Goal: Navigation & Orientation: Understand site structure

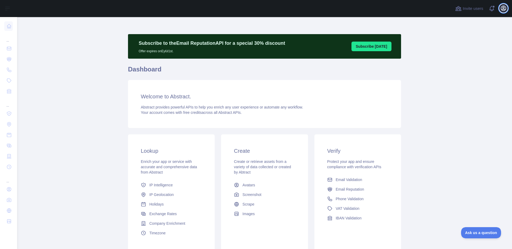
click at [501, 7] on icon "button" at bounding box center [503, 8] width 5 height 5
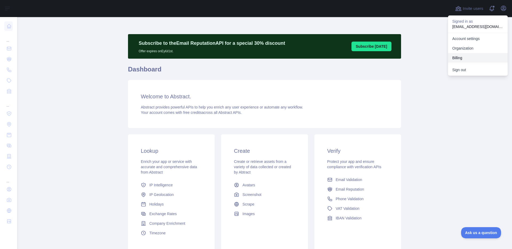
click at [466, 60] on button "Billing" at bounding box center [478, 58] width 60 height 10
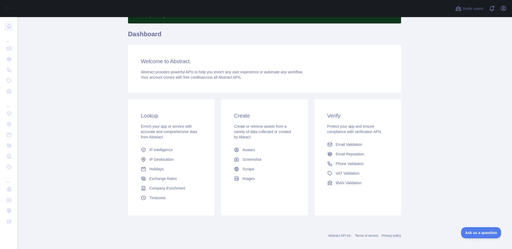
scroll to position [41, 0]
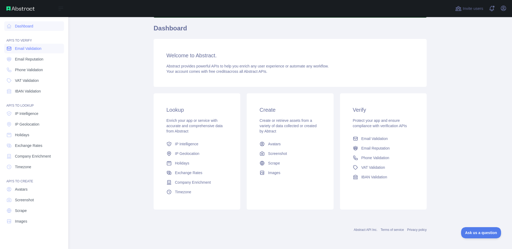
click at [26, 47] on span "Email Validation" at bounding box center [28, 48] width 26 height 5
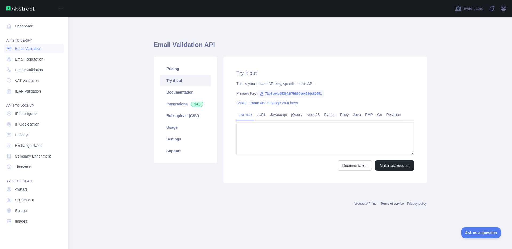
type textarea "**********"
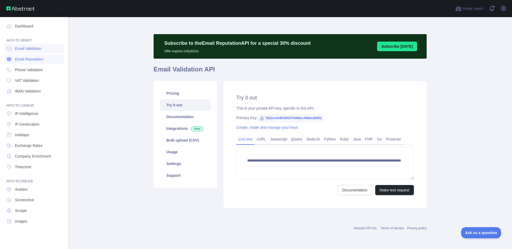
click at [35, 59] on span "Email Reputation" at bounding box center [29, 58] width 29 height 5
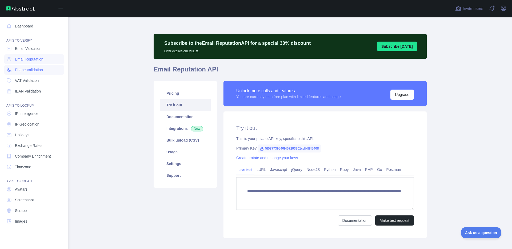
click at [38, 69] on span "Phone Validation" at bounding box center [29, 69] width 28 height 5
click at [37, 82] on span "VAT Validation" at bounding box center [27, 80] width 24 height 5
click at [38, 90] on span "IBAN Validation" at bounding box center [28, 90] width 26 height 5
click at [36, 112] on span "IP Intelligence" at bounding box center [26, 113] width 23 height 5
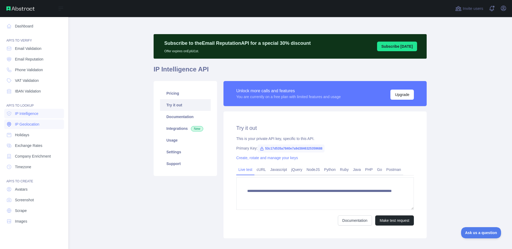
click at [33, 125] on span "IP Geolocation" at bounding box center [27, 124] width 25 height 5
click at [32, 136] on link "Holidays" at bounding box center [34, 135] width 60 height 10
click at [31, 147] on span "Exchange Rates" at bounding box center [28, 145] width 27 height 5
click at [29, 157] on span "Company Enrichment" at bounding box center [33, 155] width 36 height 5
click at [27, 167] on span "Timezone" at bounding box center [23, 166] width 16 height 5
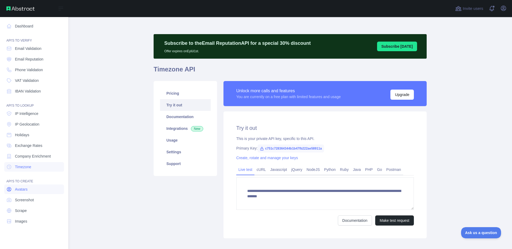
click at [28, 185] on link "Avatars" at bounding box center [34, 189] width 60 height 10
click at [29, 196] on link "Screenshot" at bounding box center [34, 200] width 60 height 10
click at [29, 214] on link "Scrape" at bounding box center [34, 211] width 60 height 10
click at [33, 224] on link "Images" at bounding box center [34, 221] width 60 height 10
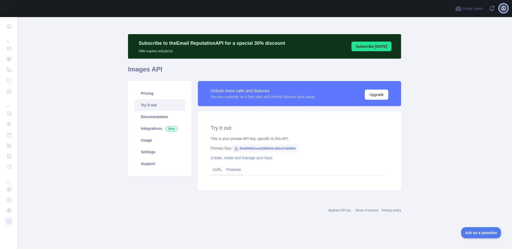
click at [503, 10] on icon "button" at bounding box center [503, 8] width 6 height 6
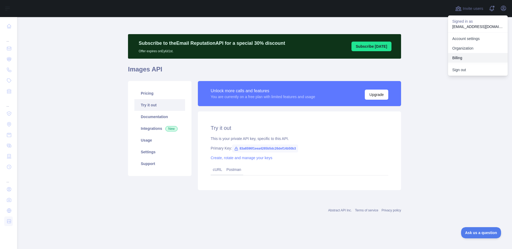
click at [467, 55] on button "Billing" at bounding box center [478, 58] width 60 height 10
